Goal: Transaction & Acquisition: Obtain resource

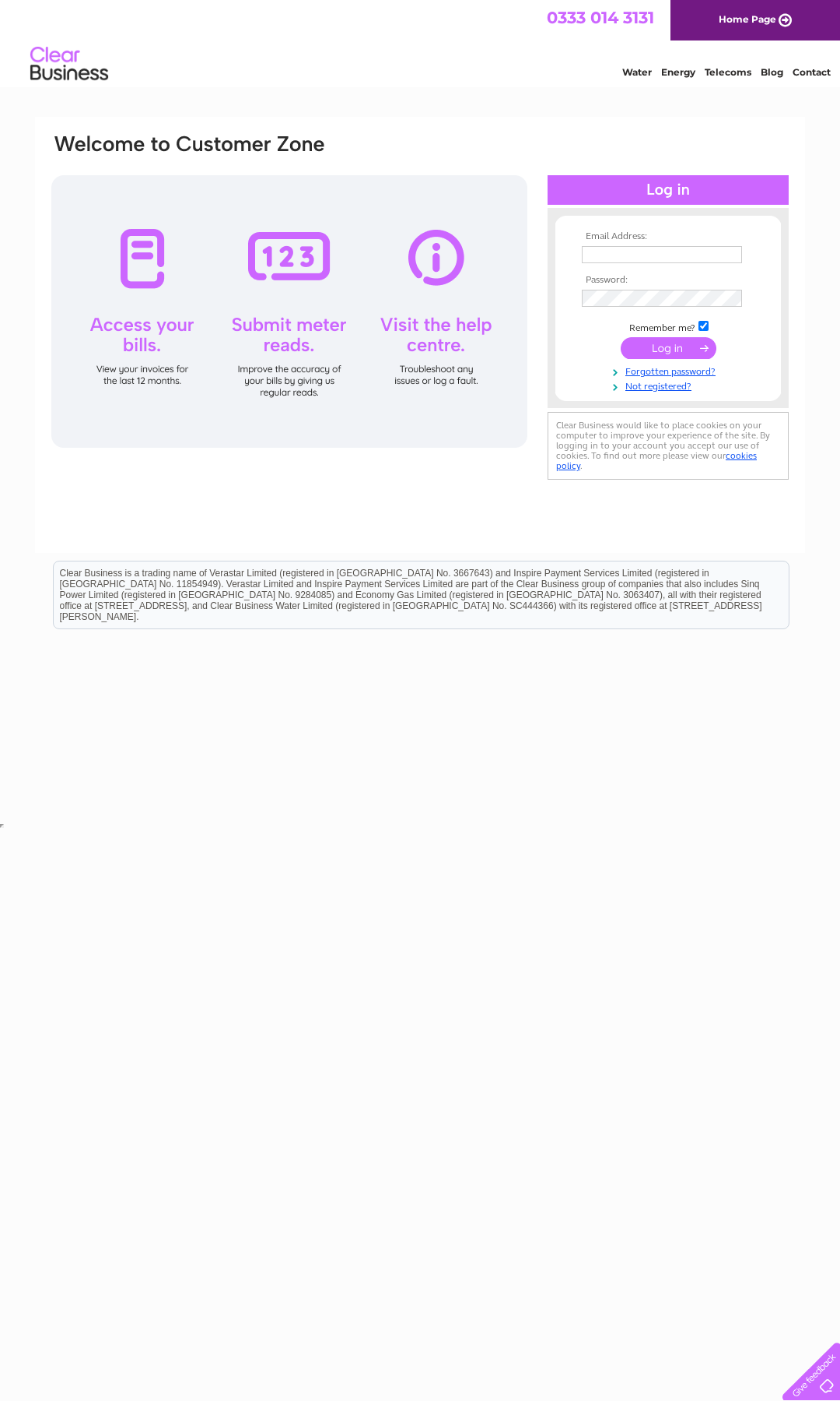
type input "[EMAIL_ADDRESS][DOMAIN_NAME]"
click at [652, 353] on input "submit" at bounding box center [669, 348] width 96 height 22
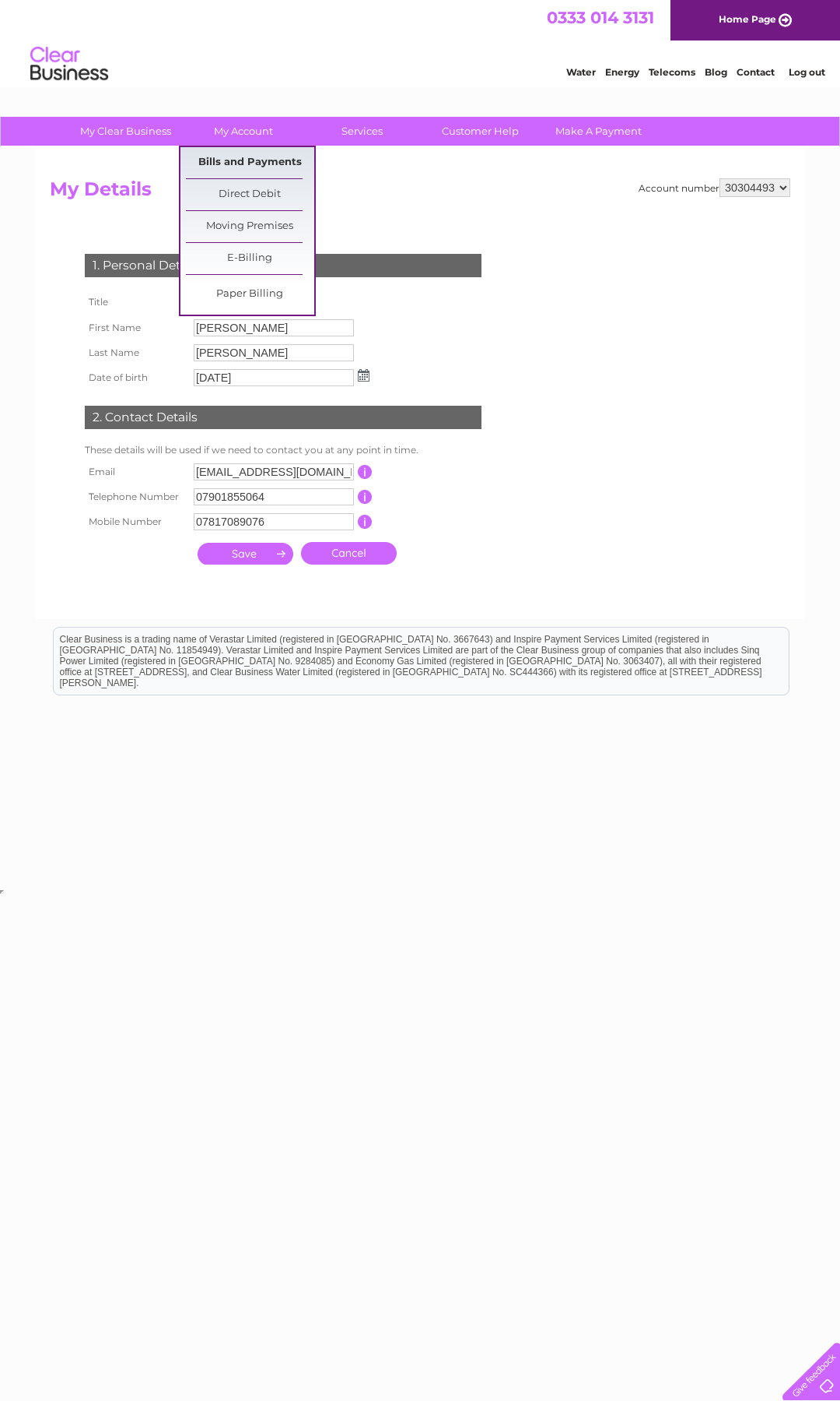
click at [244, 156] on link "Bills and Payments" at bounding box center [249, 163] width 128 height 31
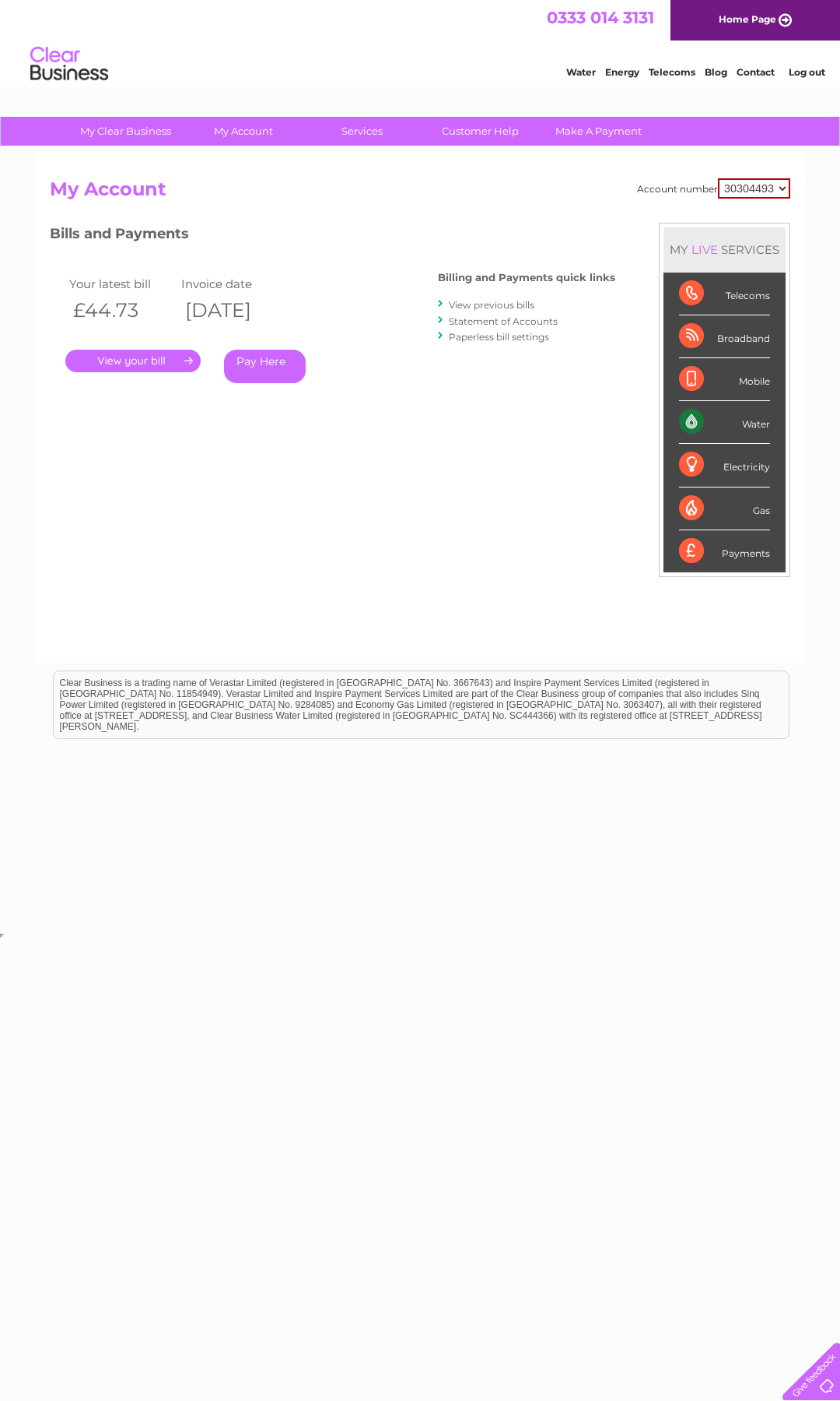
click at [161, 368] on link "." at bounding box center [132, 361] width 135 height 23
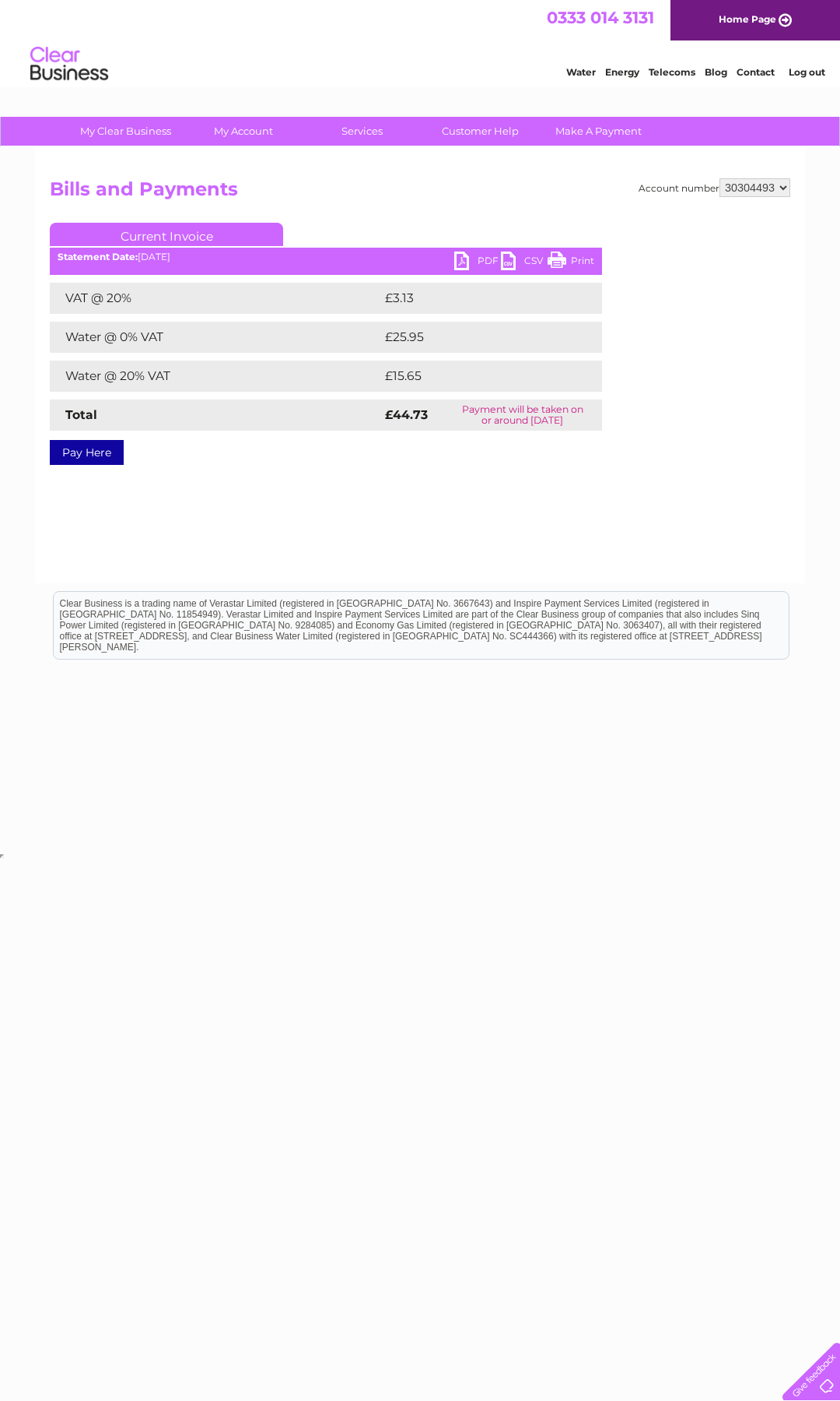
click at [469, 263] on link "PDF" at bounding box center [478, 262] width 47 height 23
